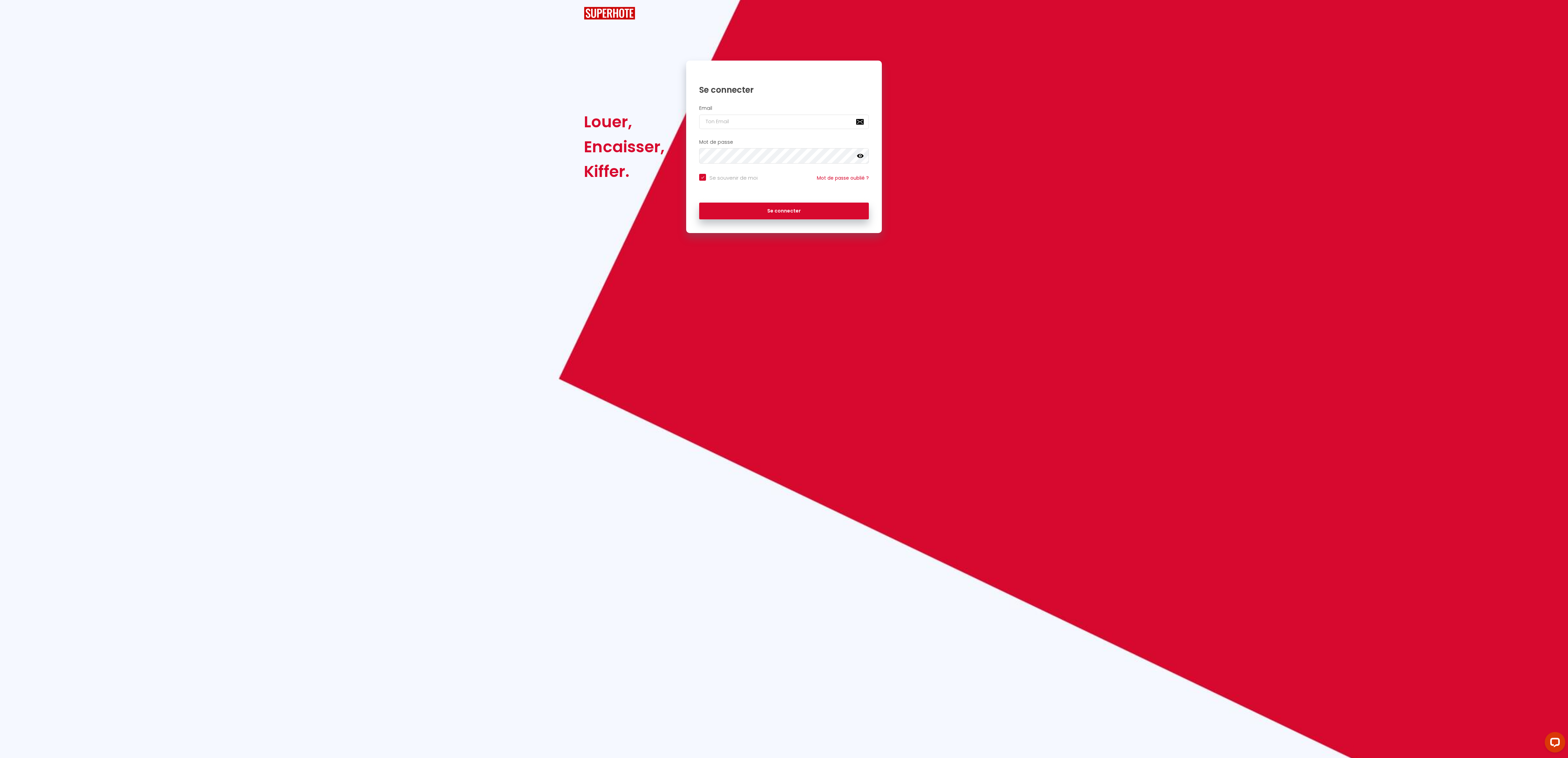
checkbox input "true"
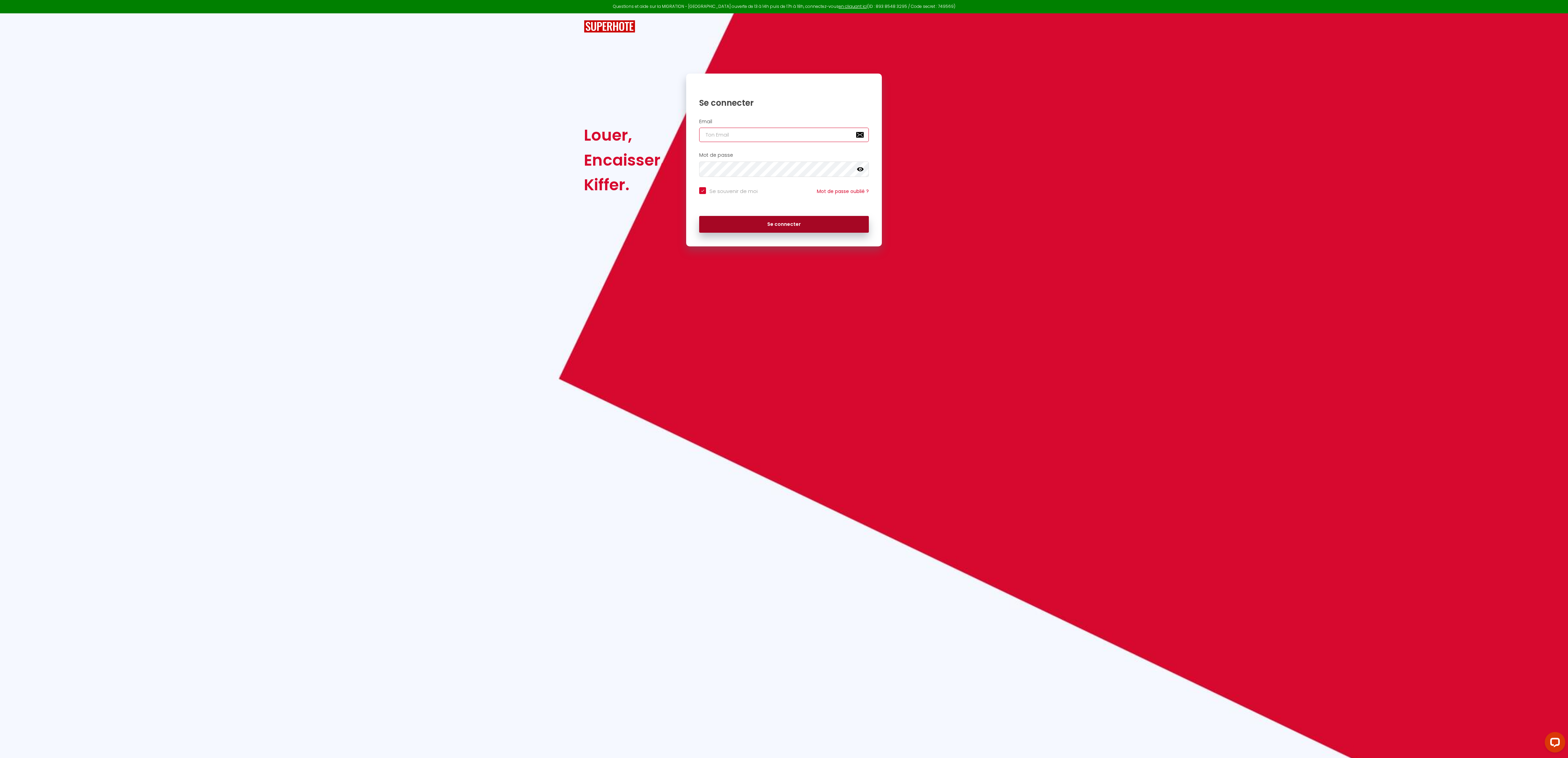
type input "[EMAIL_ADDRESS][DOMAIN_NAME]"
click at [780, 222] on button "Se connecter" at bounding box center [784, 225] width 170 height 17
checkbox input "true"
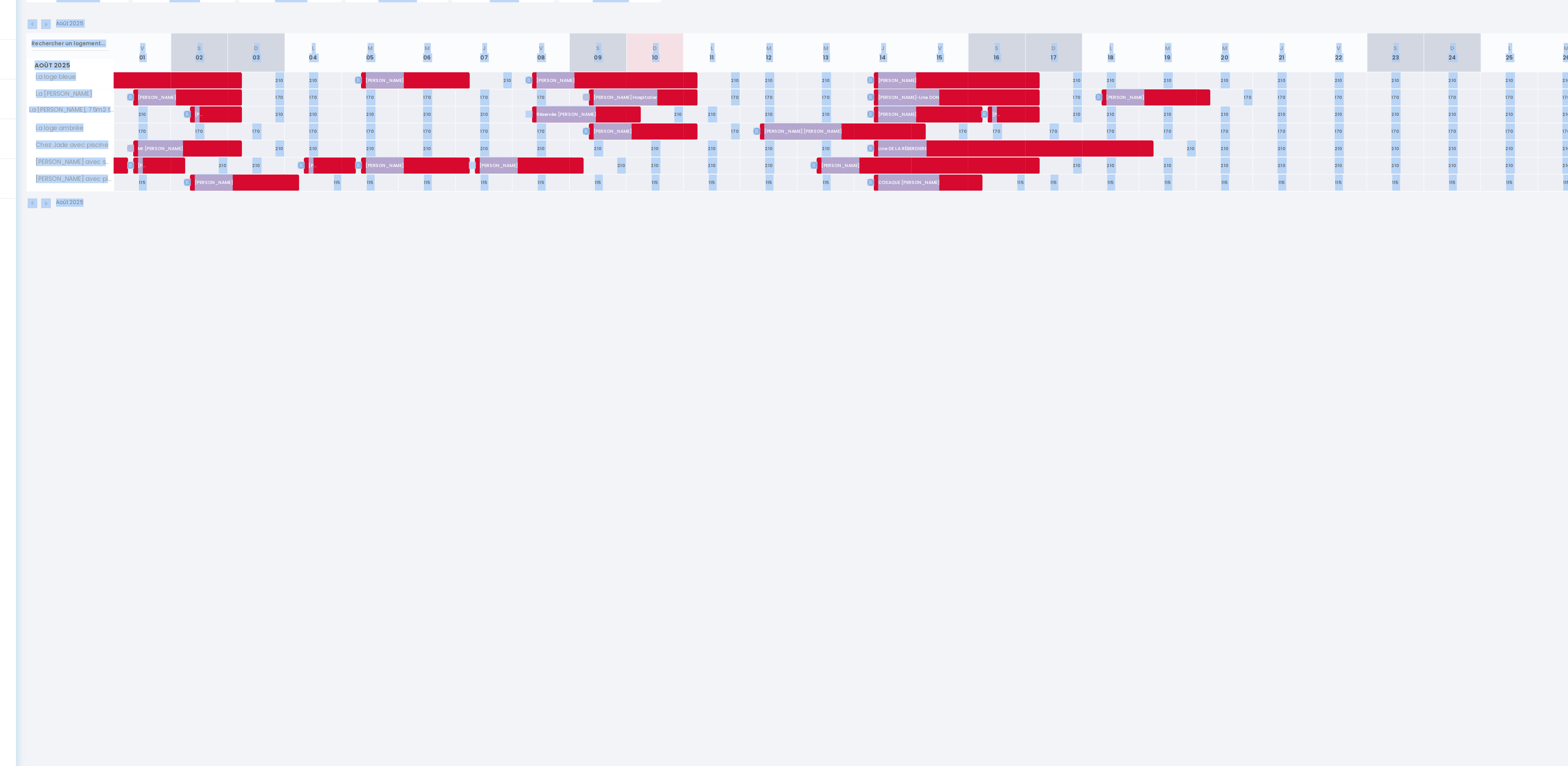
drag, startPoint x: 71, startPoint y: 539, endPoint x: 414, endPoint y: 557, distance: 343.5
click at [414, 557] on body "Questions et aide sur la MIGRATION - [GEOGRAPHIC_DATA] ouverte de 13 à 14h puis…" at bounding box center [784, 420] width 1568 height 766
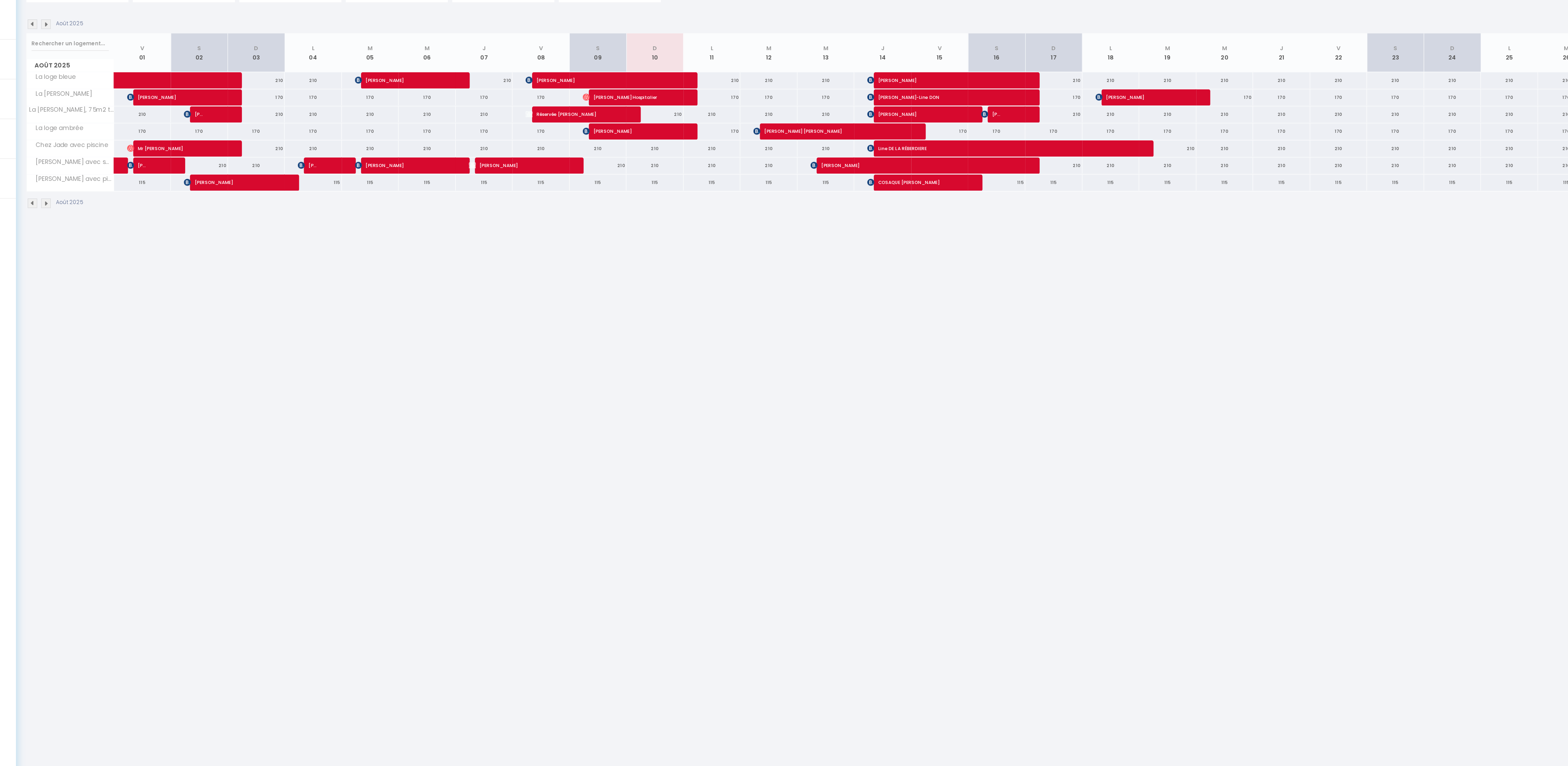
click at [604, 297] on body "Questions et aide sur la MIGRATION - [GEOGRAPHIC_DATA] ouverte de 13 à 14h puis…" at bounding box center [784, 420] width 1568 height 766
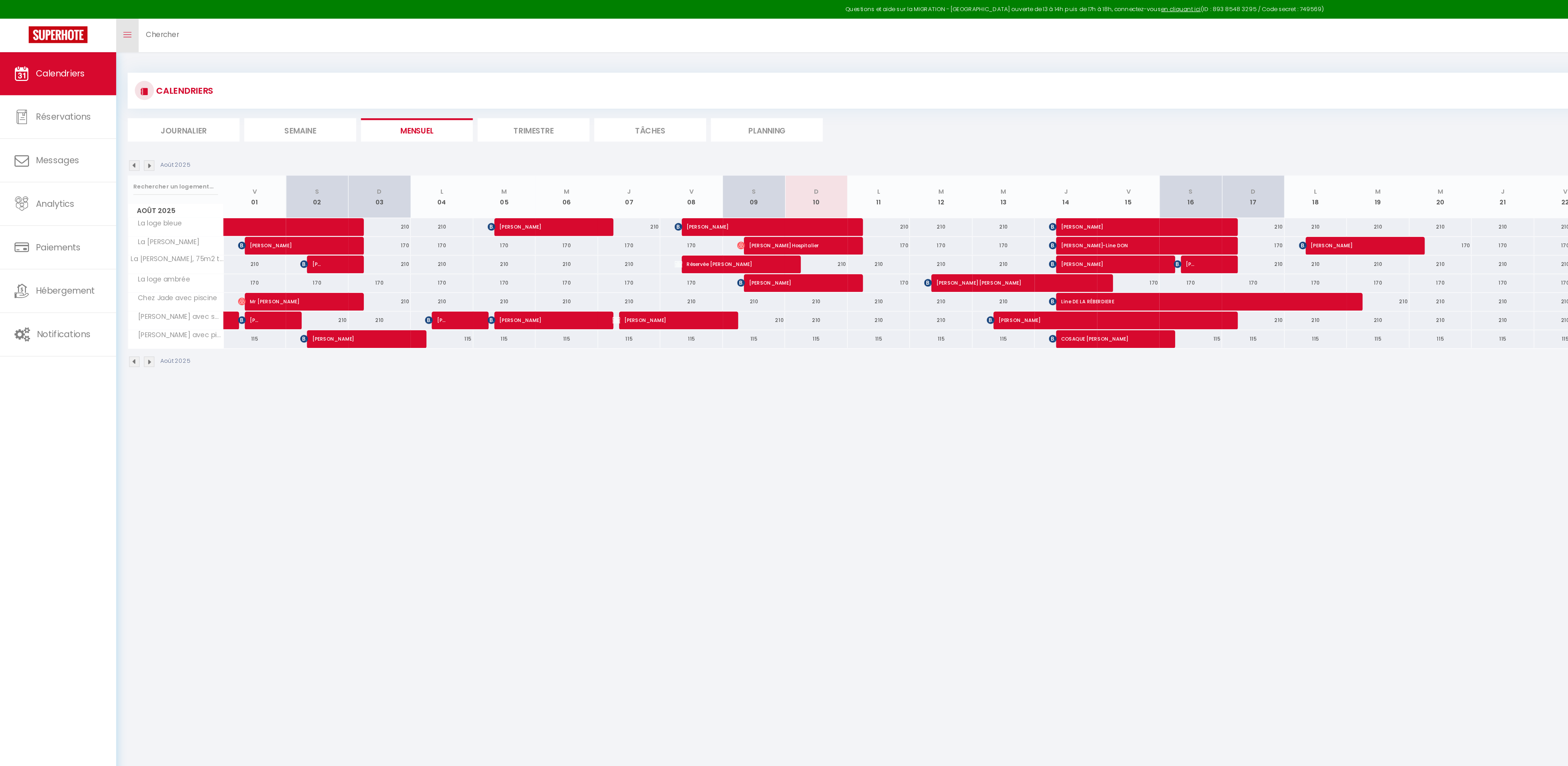
click at [93, 33] on link "Toggle menubar" at bounding box center [92, 25] width 16 height 24
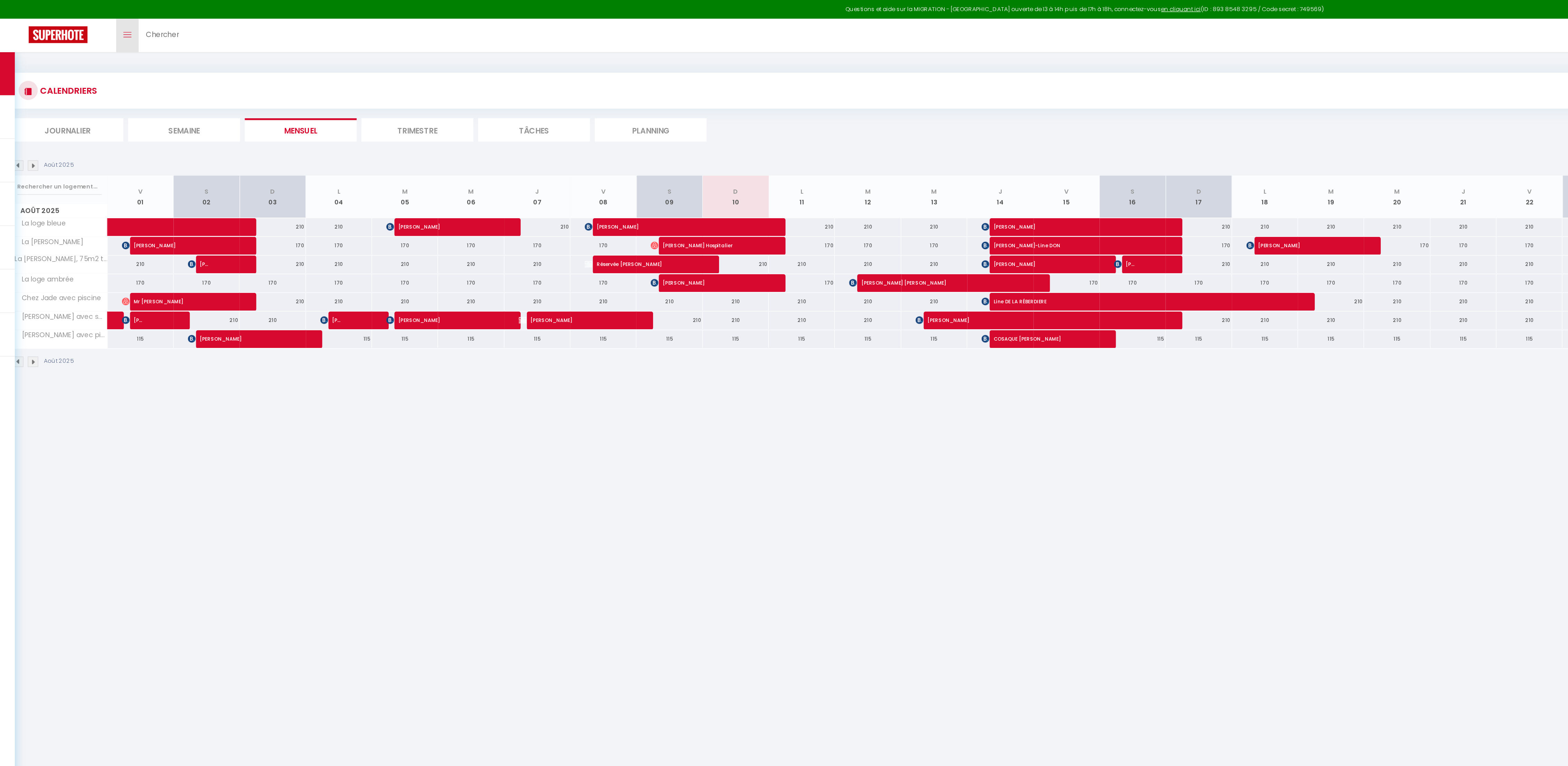
click at [93, 33] on link "Toggle menubar" at bounding box center [92, 25] width 16 height 24
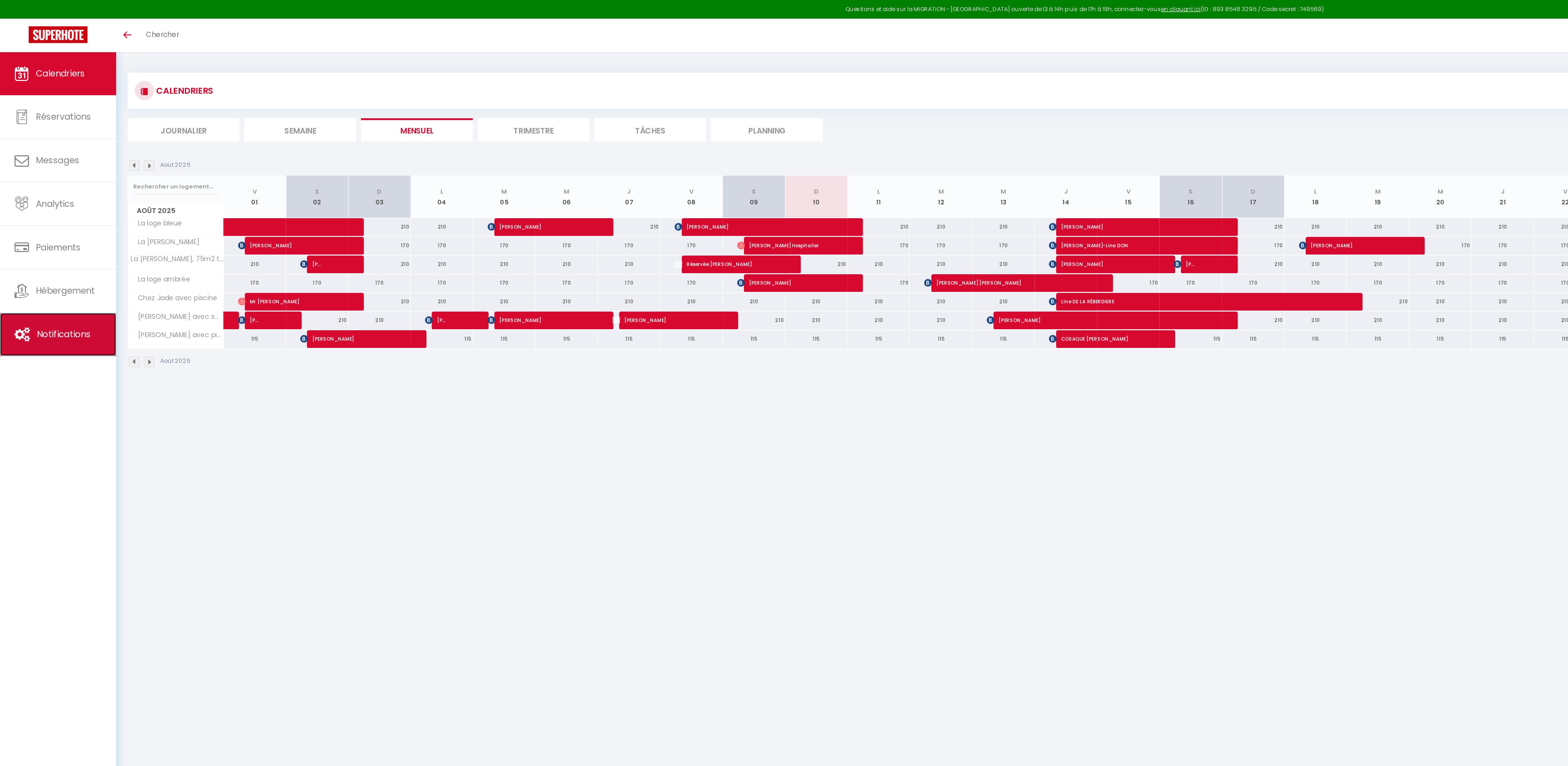
click at [45, 242] on span "Notifications" at bounding box center [46, 242] width 39 height 9
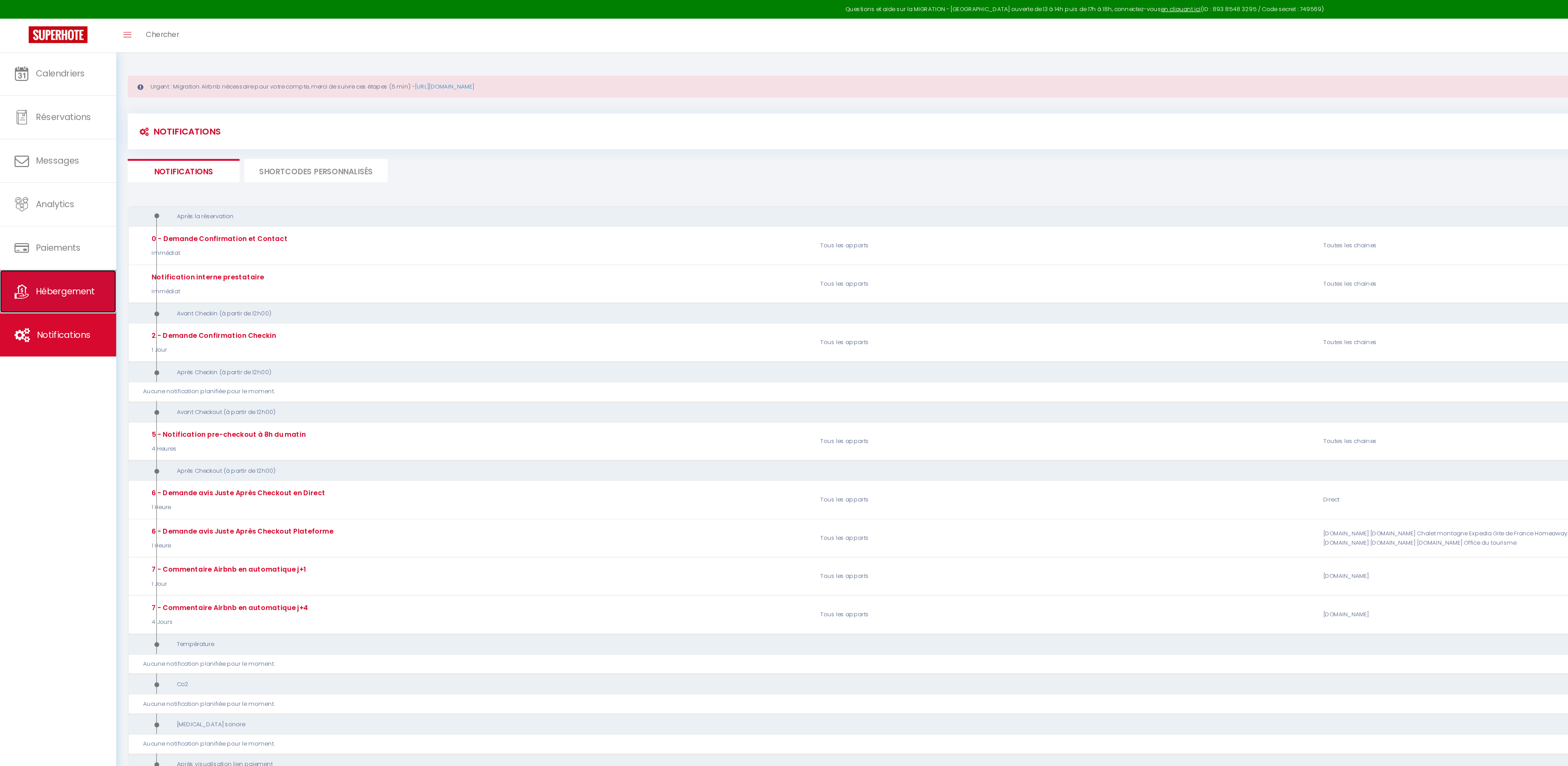
click at [41, 210] on span "Hébergement" at bounding box center [47, 210] width 42 height 9
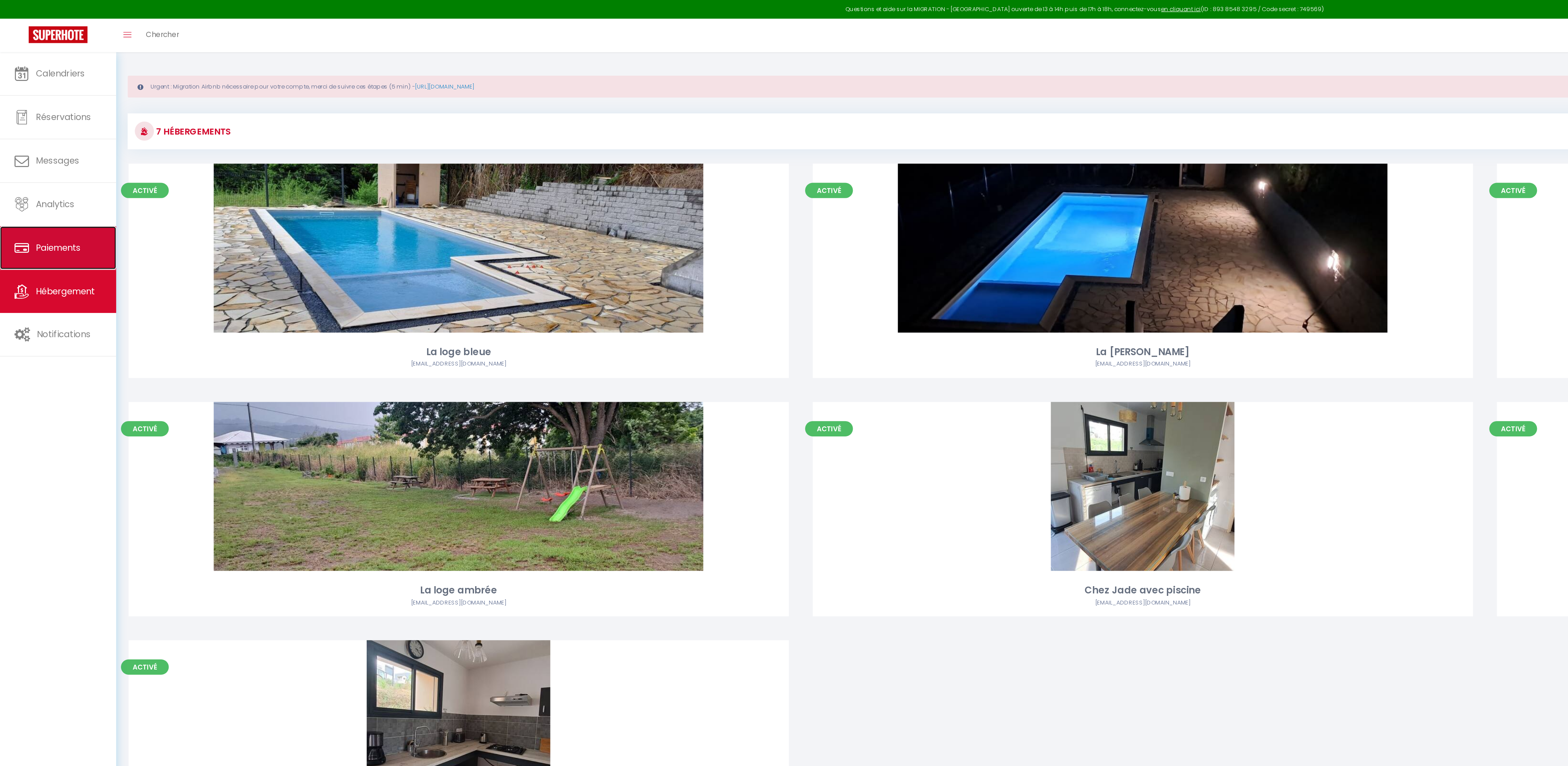
click at [52, 178] on span "Paiements" at bounding box center [42, 179] width 33 height 9
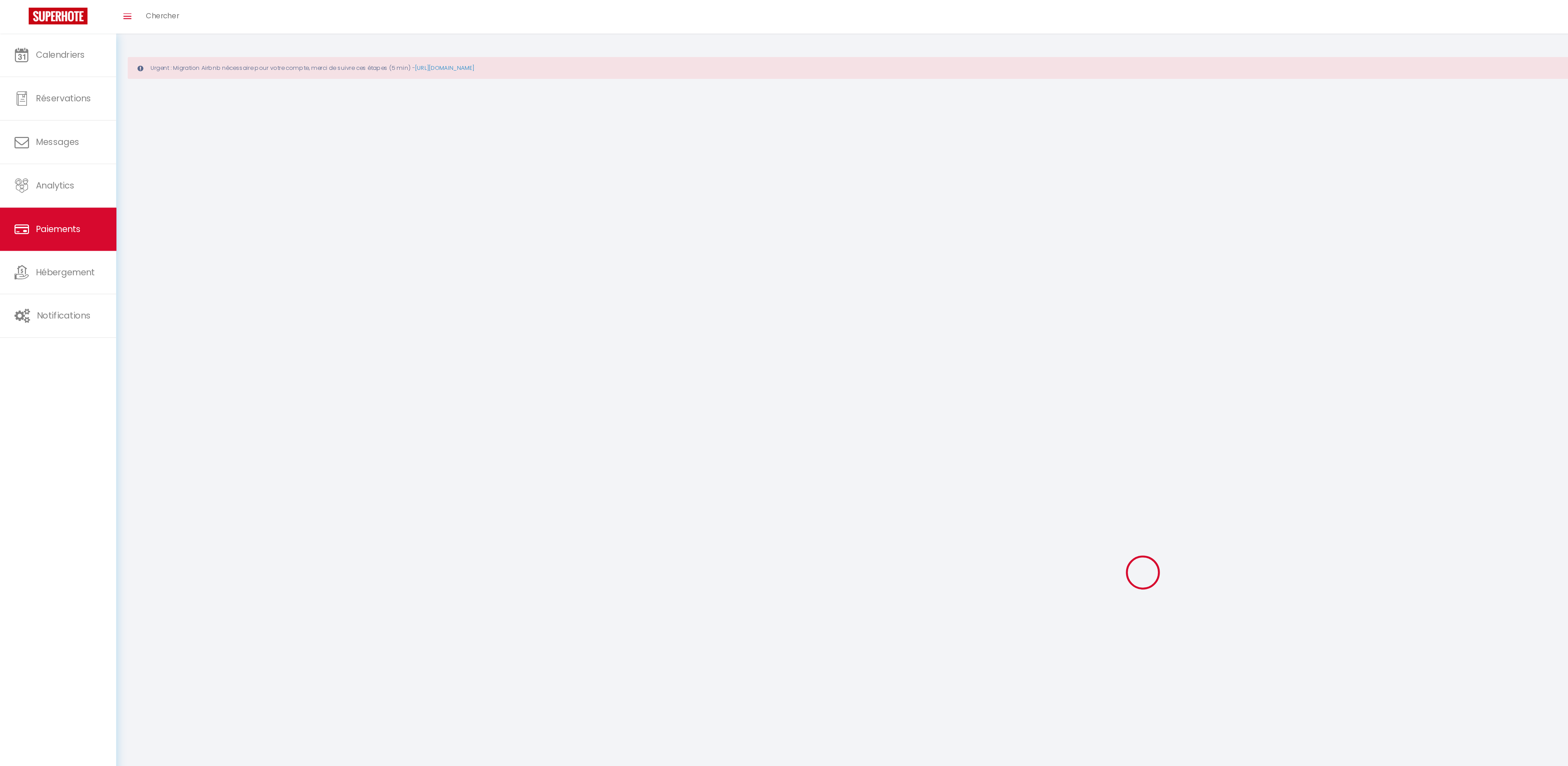
select select "2"
